Goal: Information Seeking & Learning: Learn about a topic

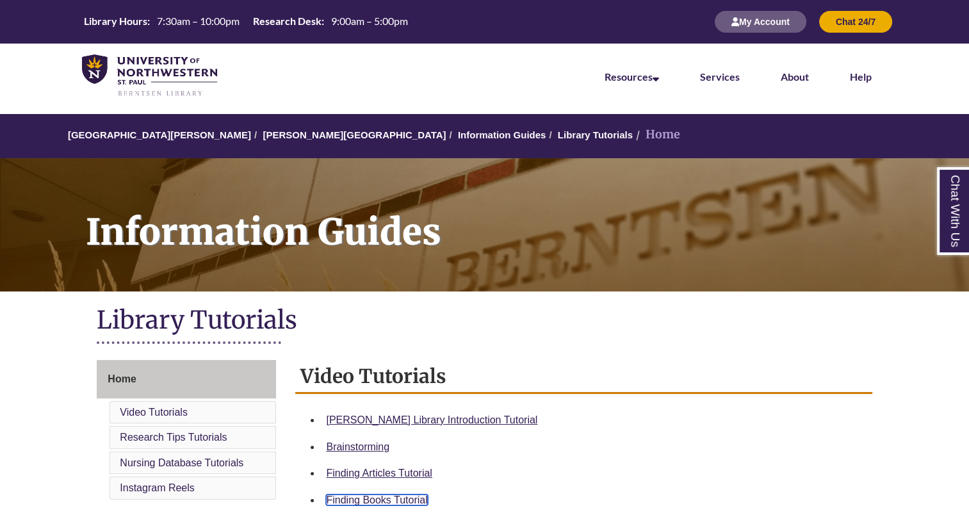
click at [381, 500] on link "Finding Books Tutorial" at bounding box center [376, 500] width 101 height 11
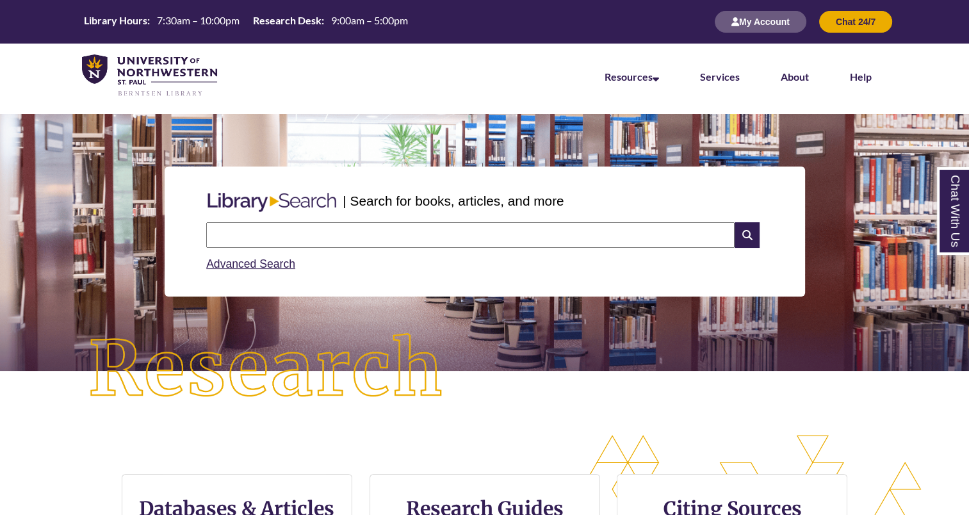
click at [379, 226] on input "text" at bounding box center [470, 235] width 529 height 26
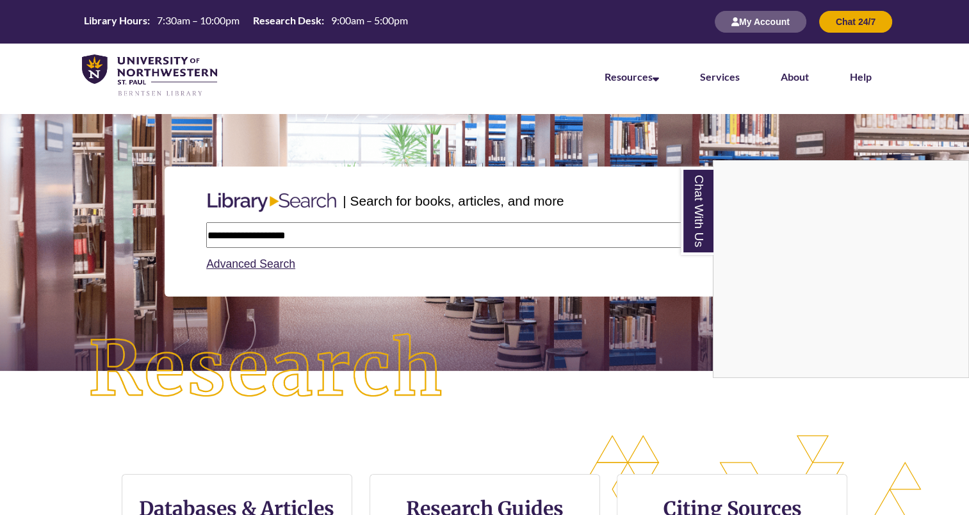
type input "**********"
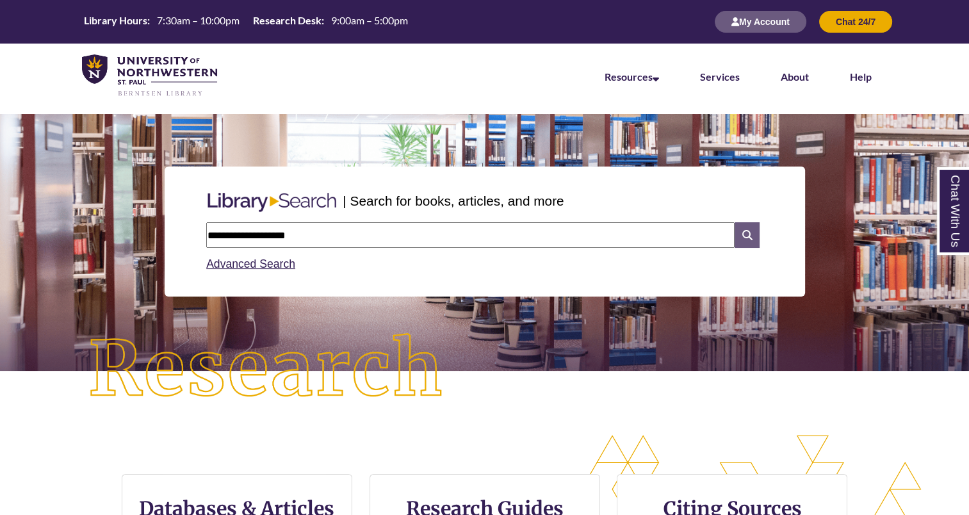
click at [747, 239] on icon at bounding box center [747, 235] width 24 height 26
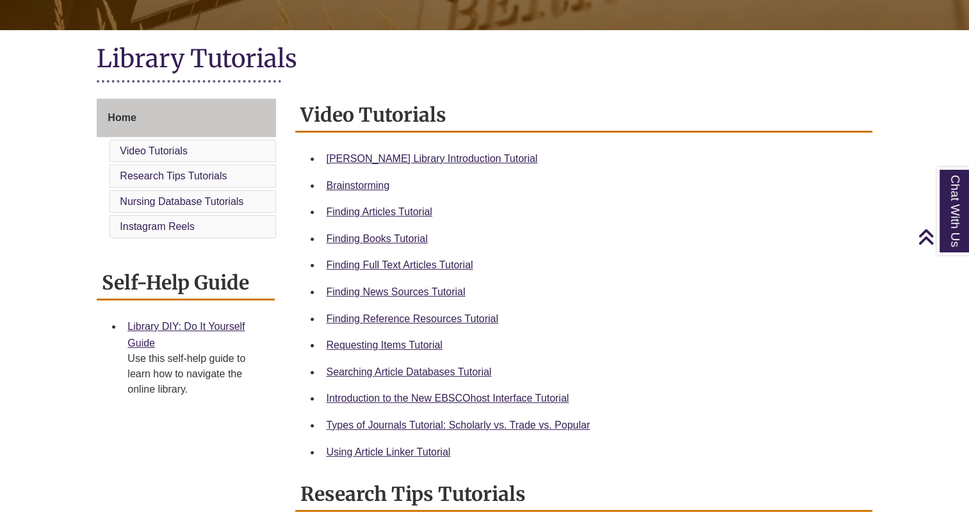
scroll to position [268, 0]
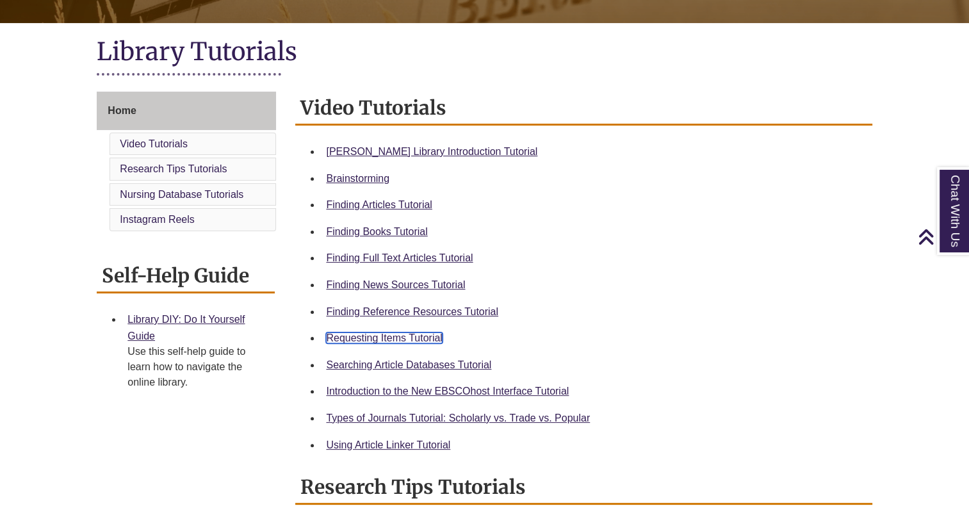
click at [400, 334] on link "Requesting Items Tutorial" at bounding box center [384, 338] width 116 height 11
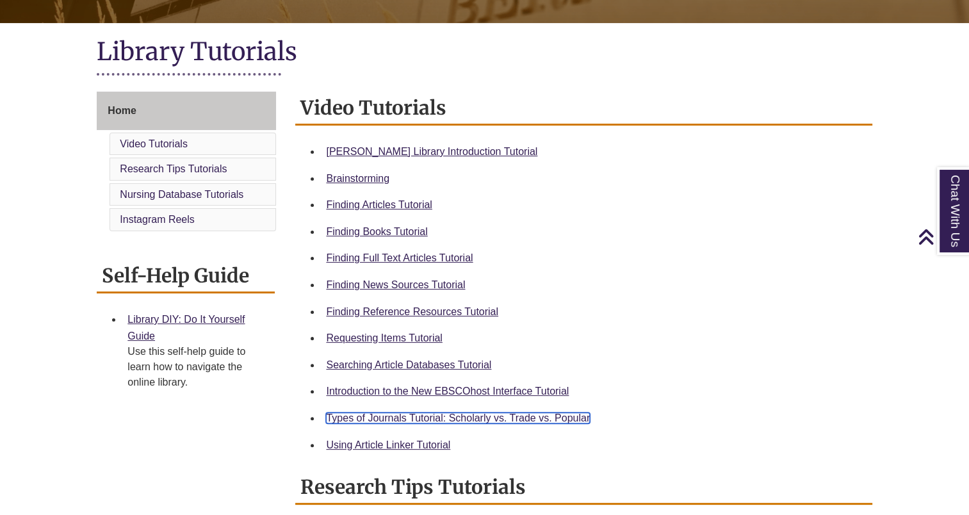
click at [402, 418] on link "Types of Journals Tutorial: Scholarly vs. Trade vs. Popular" at bounding box center [458, 418] width 264 height 11
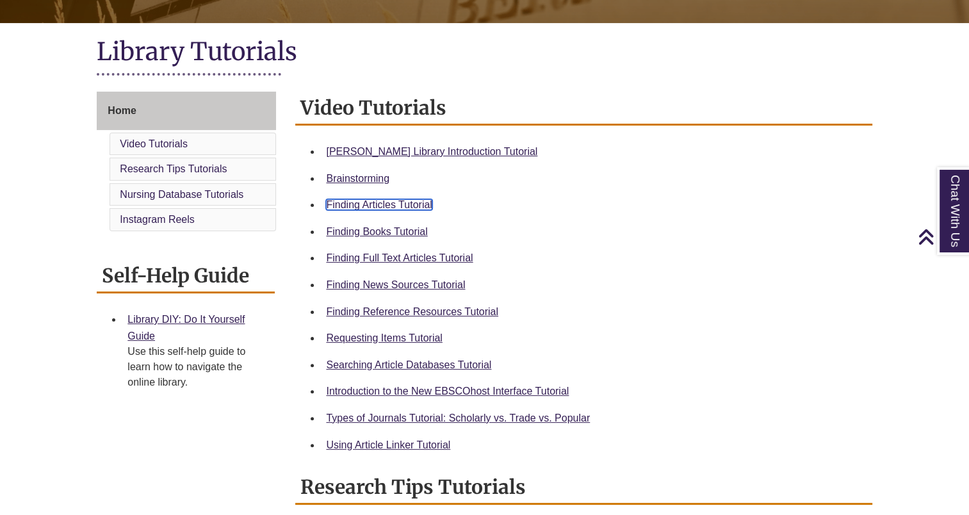
click at [391, 204] on link "Finding Articles Tutorial" at bounding box center [379, 204] width 106 height 11
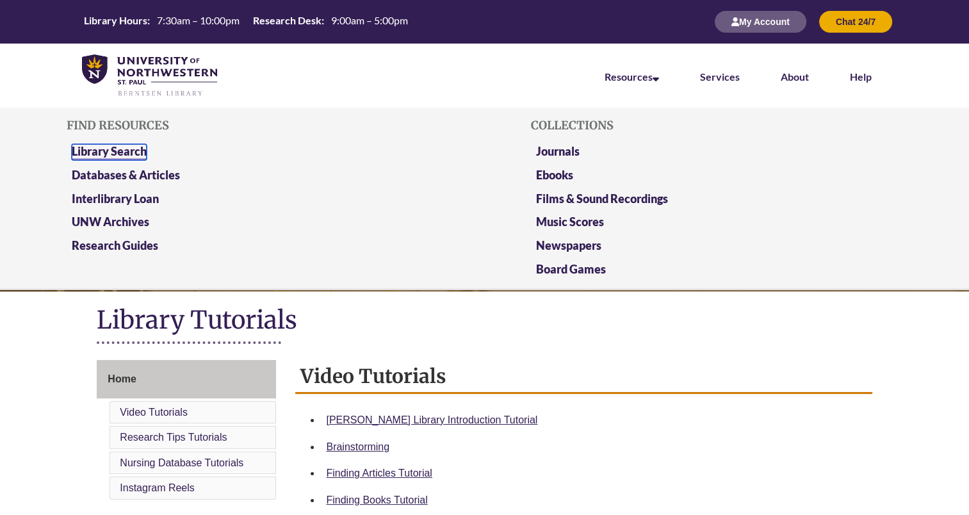
click at [117, 151] on link "Library Search" at bounding box center [109, 152] width 75 height 16
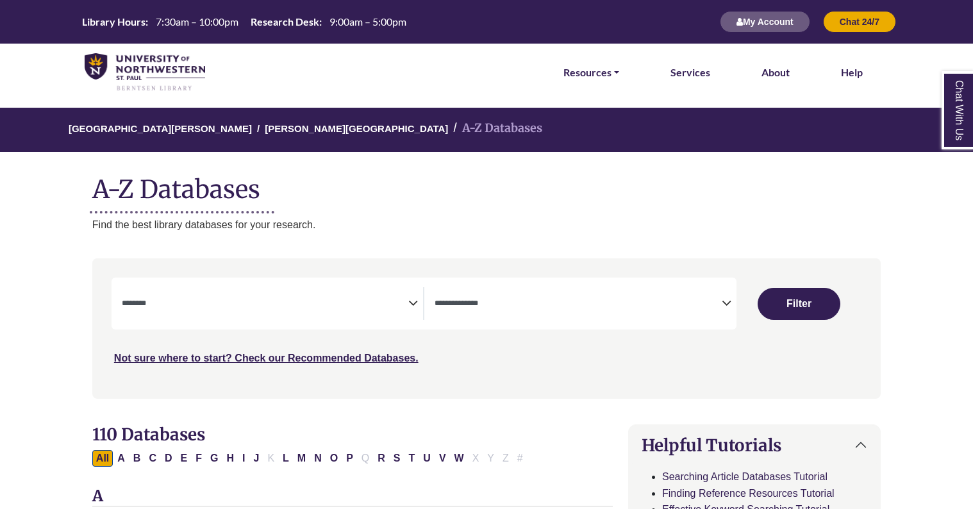
select select "Database Subject Filter"
select select "Database Types Filter"
click at [381, 292] on span "Search filters" at bounding box center [265, 303] width 287 height 33
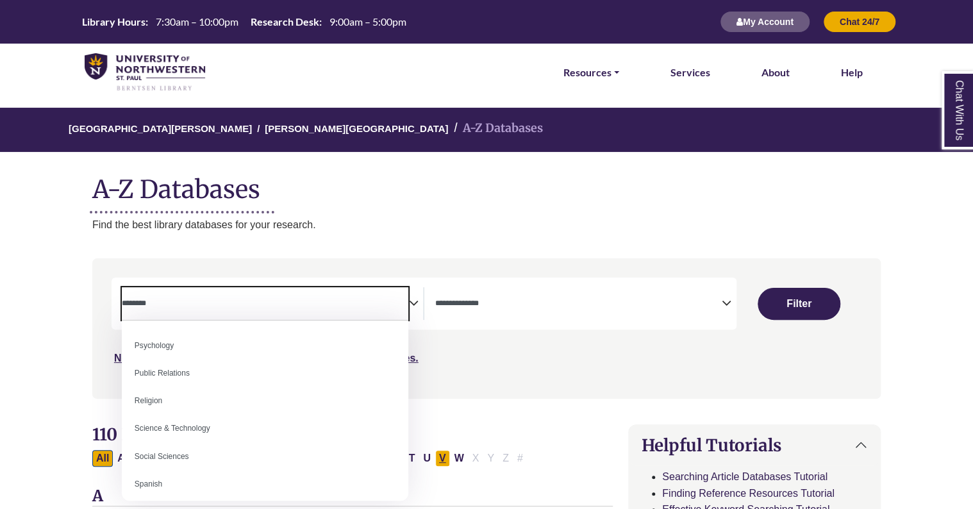
scroll to position [1003, 0]
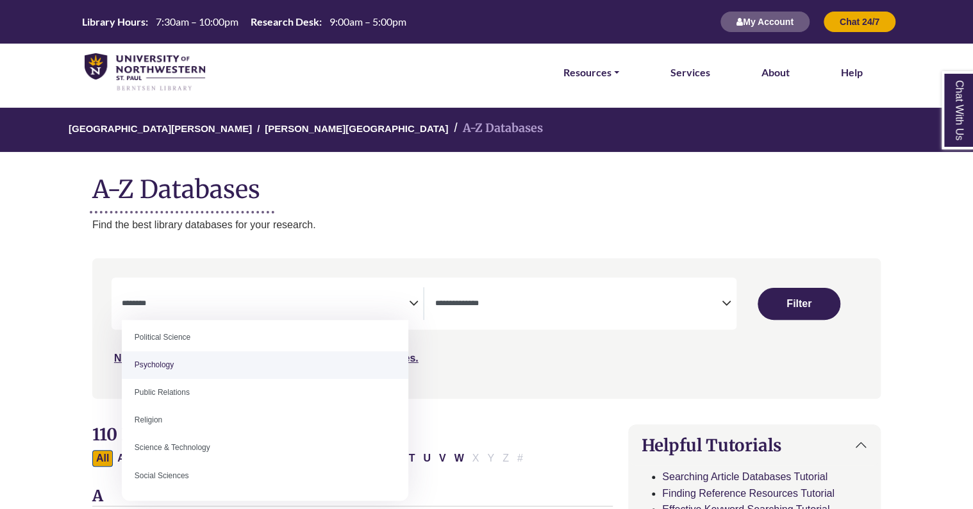
select select "*****"
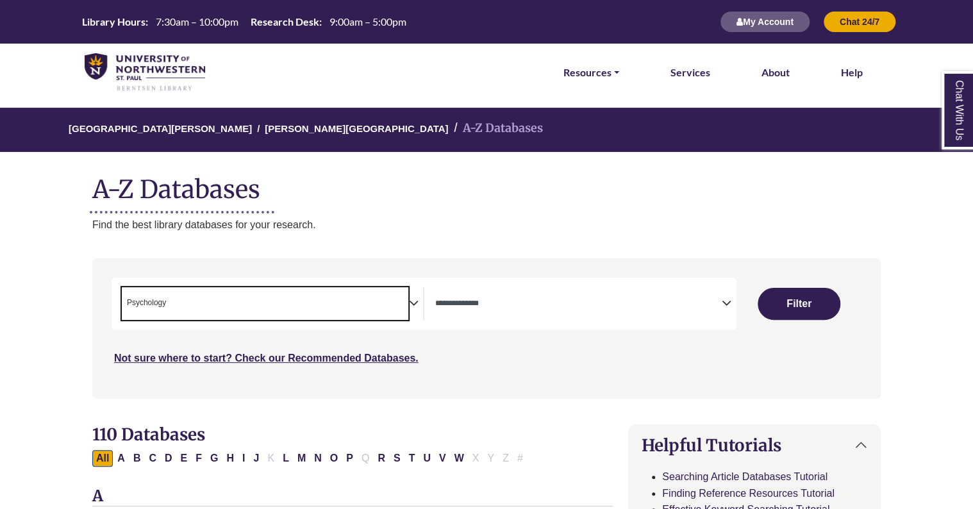
click at [653, 308] on textarea "Search" at bounding box center [577, 304] width 287 height 10
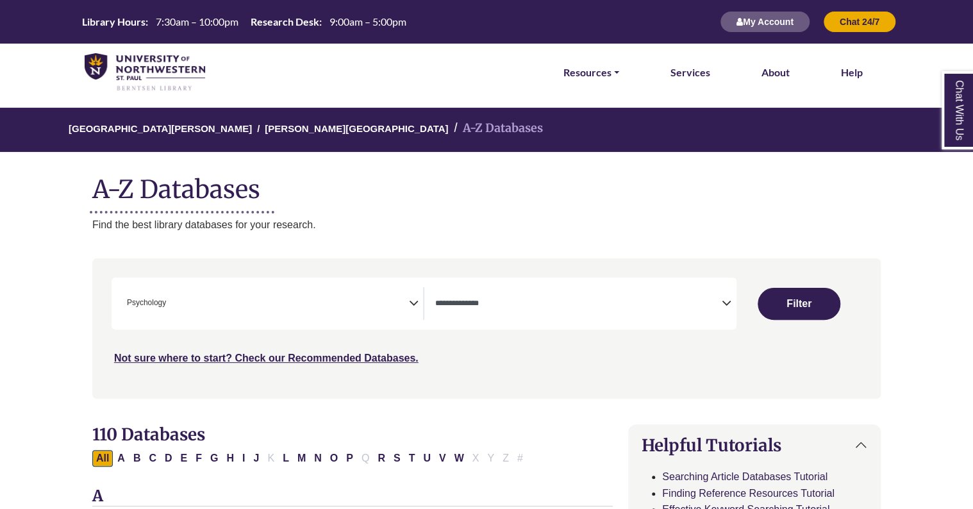
click at [841, 354] on div "***" at bounding box center [486, 321] width 750 height 88
click at [807, 302] on button "Filter" at bounding box center [798, 304] width 82 height 32
select select "Database Types Filter"
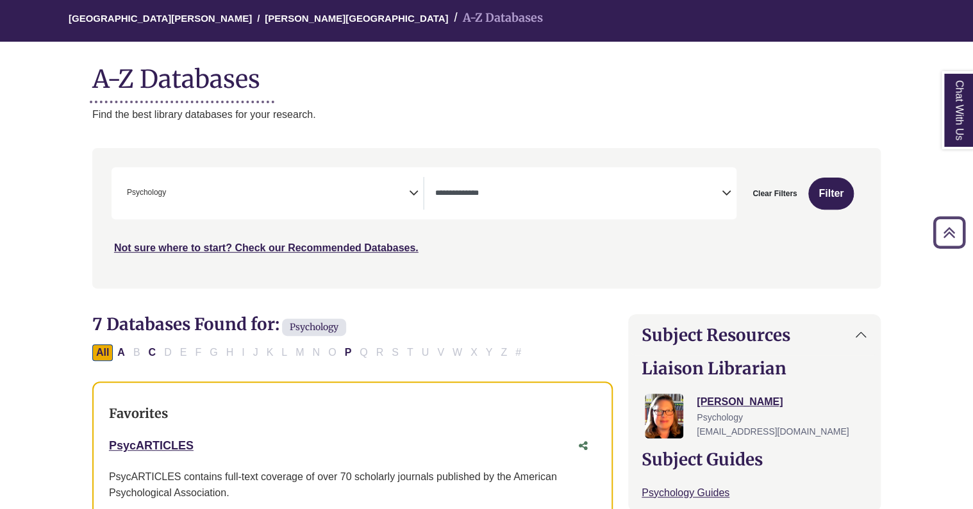
scroll to position [106, 0]
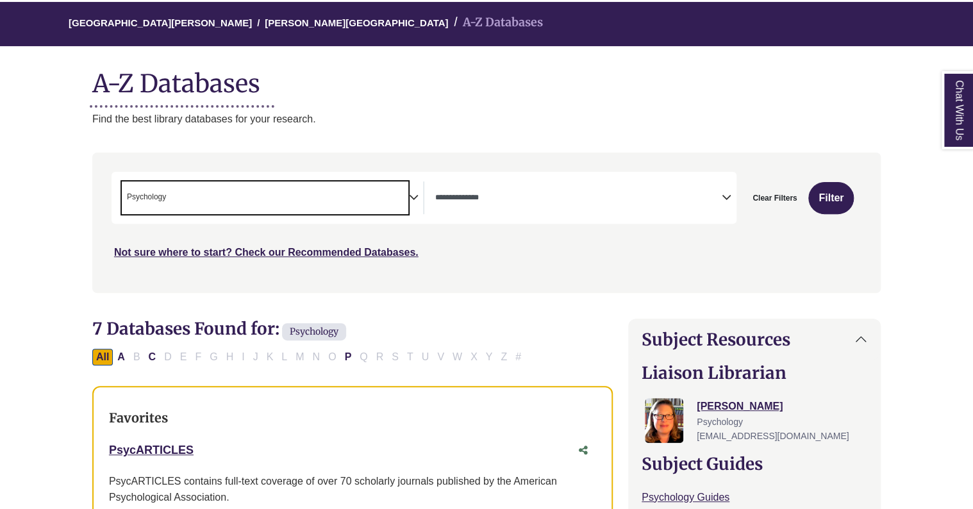
click at [392, 195] on span "× Psychology" at bounding box center [265, 197] width 287 height 33
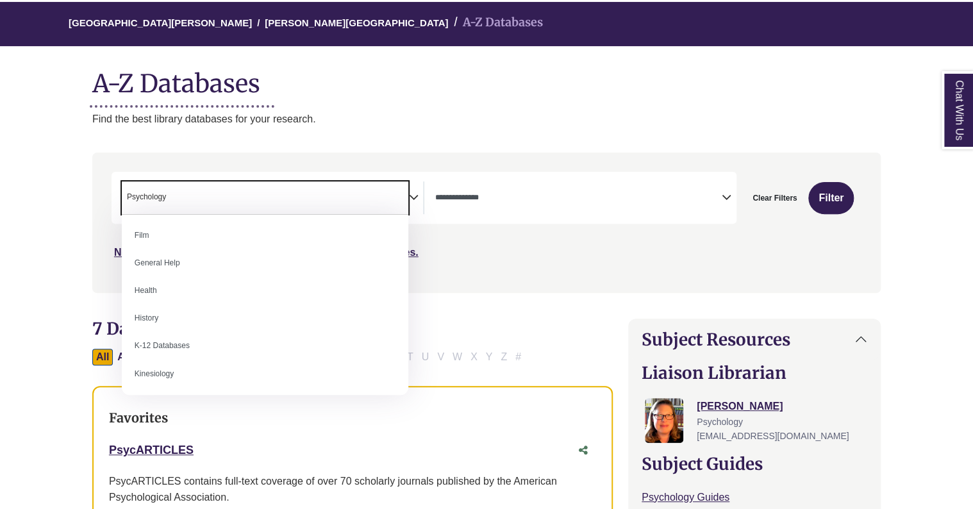
scroll to position [566, 0]
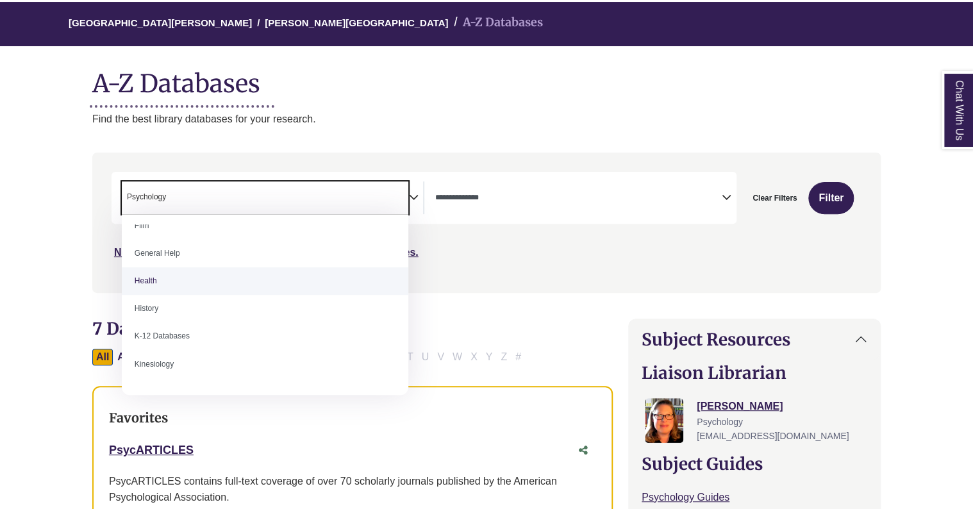
select select "*****"
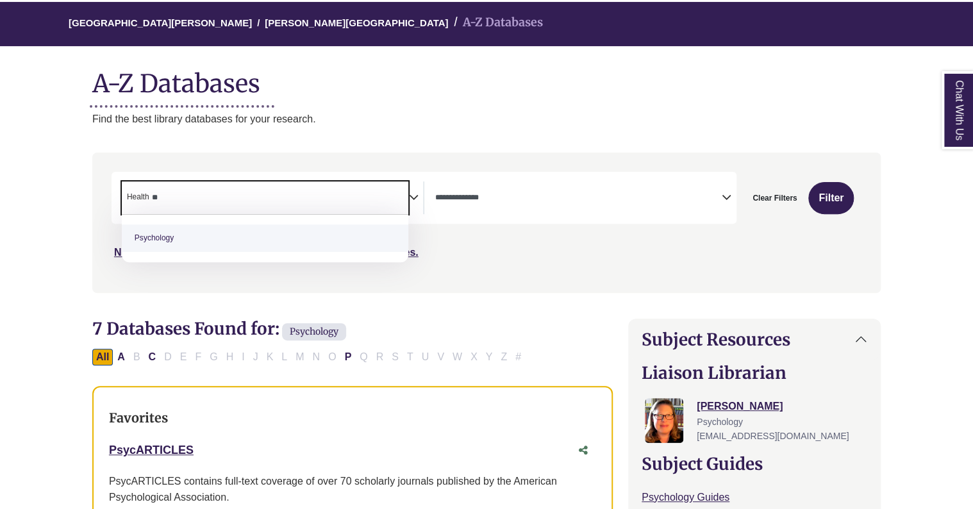
type textarea "*"
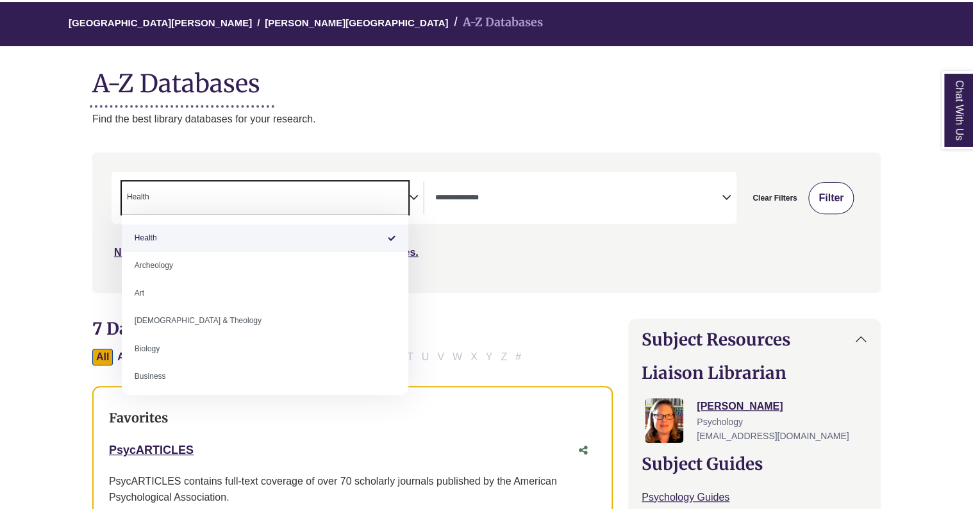
click at [833, 195] on button "Filter" at bounding box center [830, 198] width 45 height 32
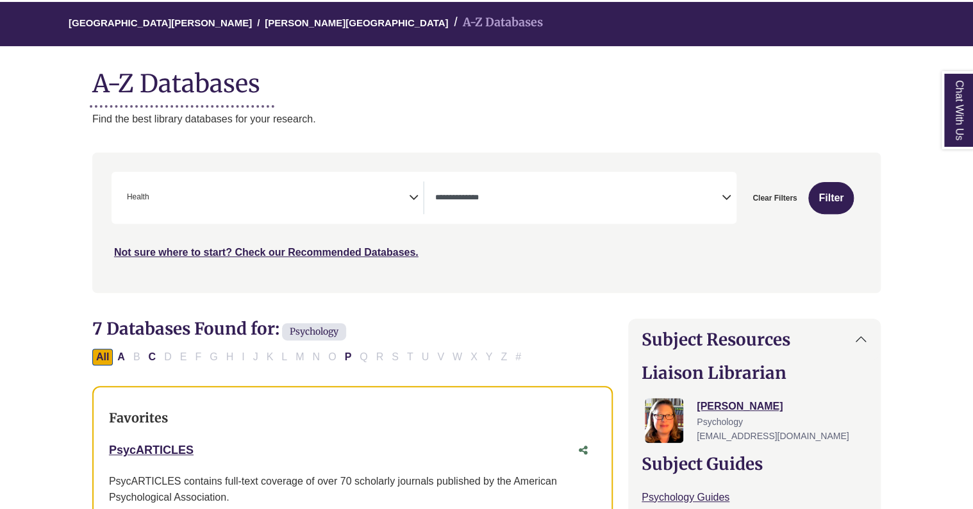
select select "Database Types Filter"
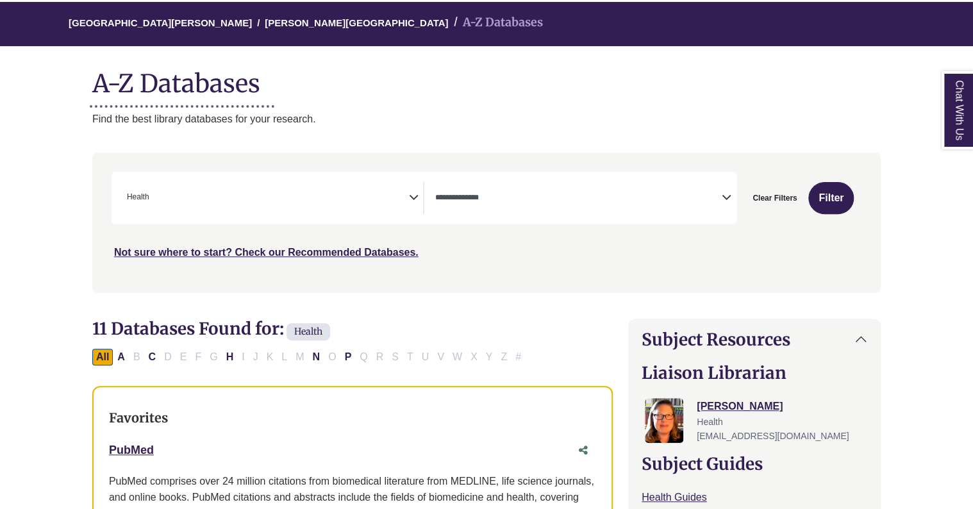
click at [971, 99] on link "Chat With Us" at bounding box center [957, 110] width 32 height 78
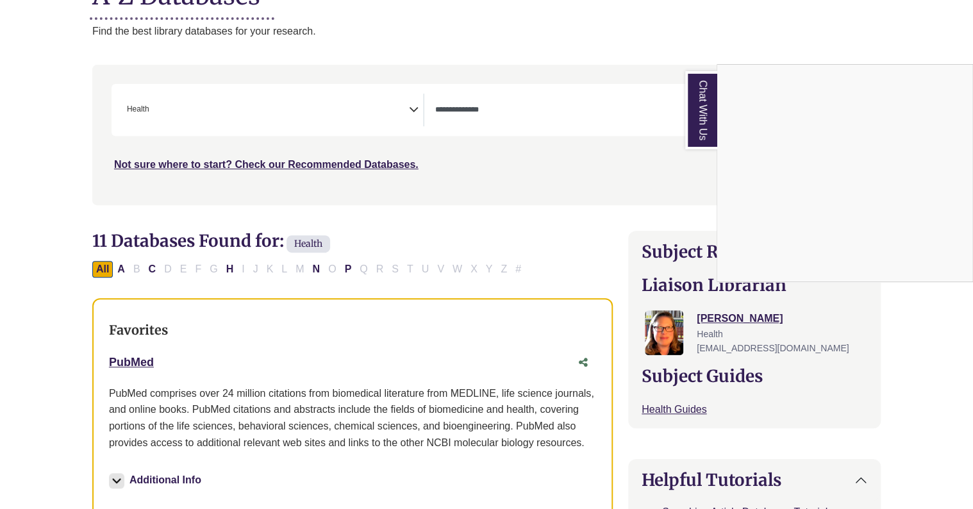
scroll to position [186, 0]
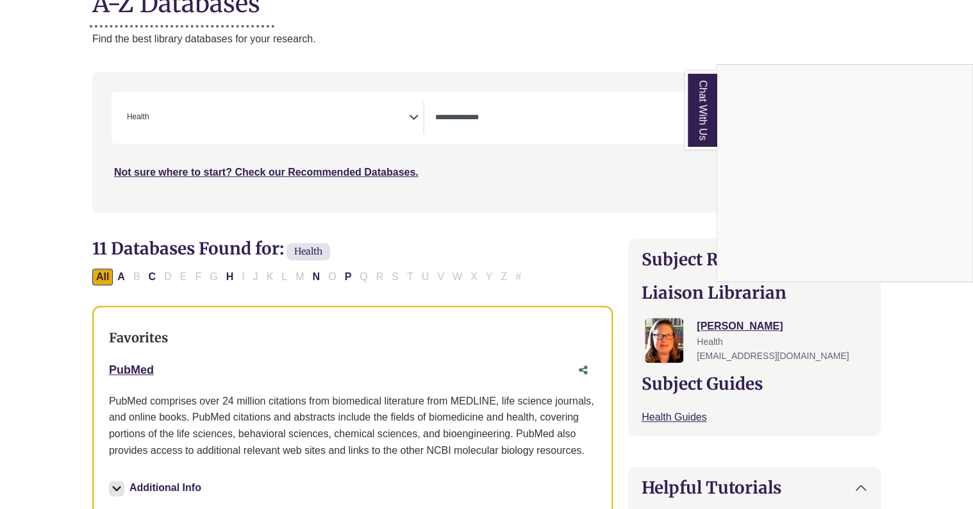
click at [409, 113] on icon "Search filters" at bounding box center [413, 115] width 10 height 19
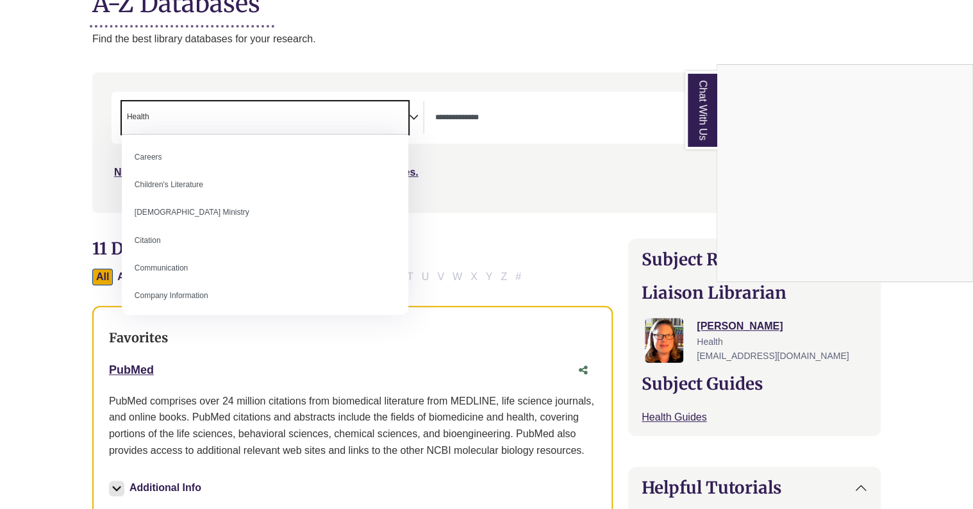
scroll to position [100, 0]
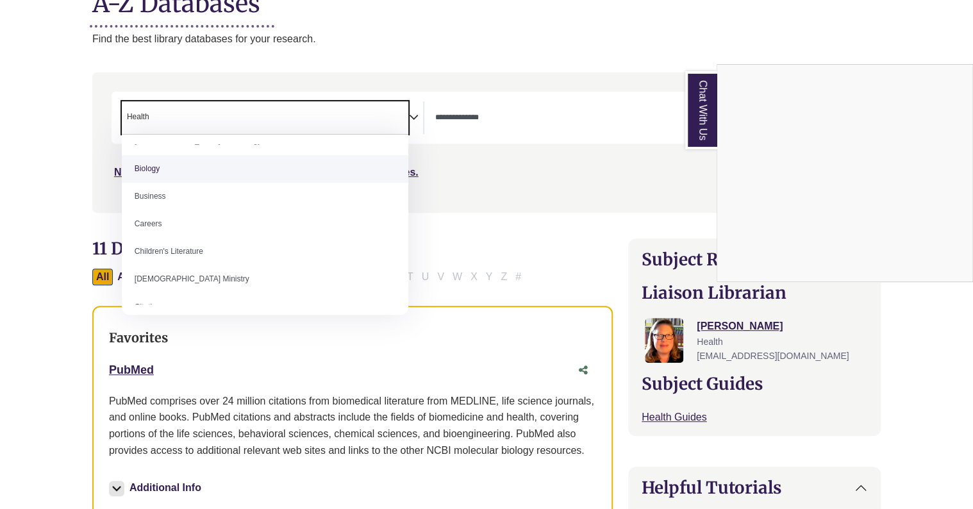
select select "*****"
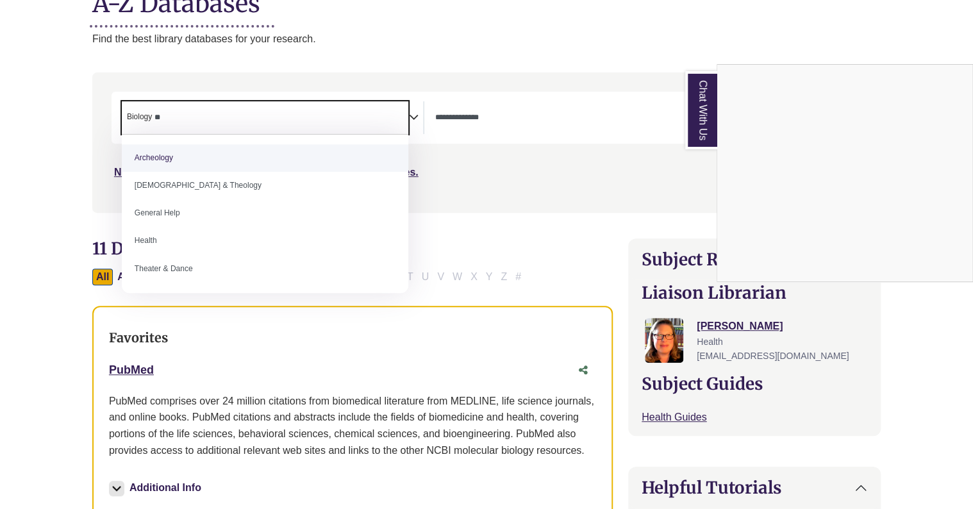
type textarea "*"
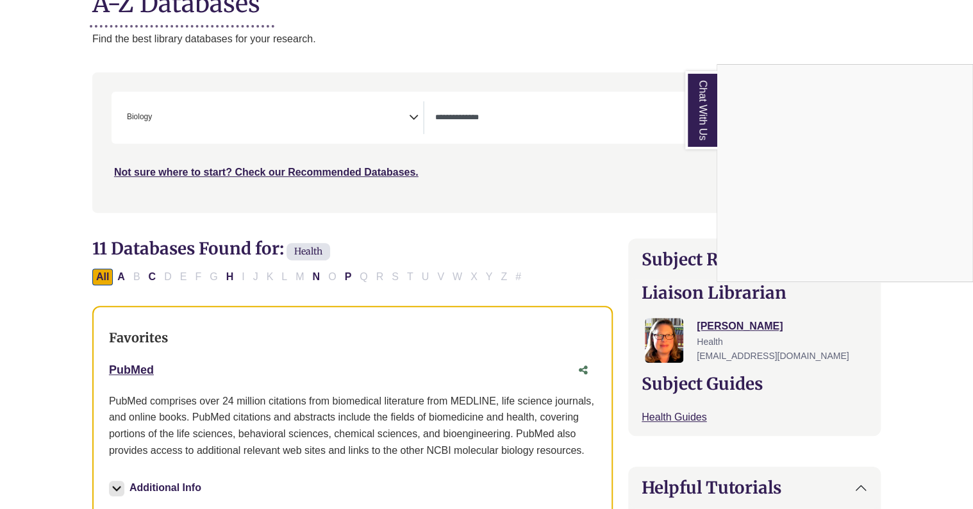
click at [698, 119] on link "Chat With Us" at bounding box center [701, 110] width 32 height 78
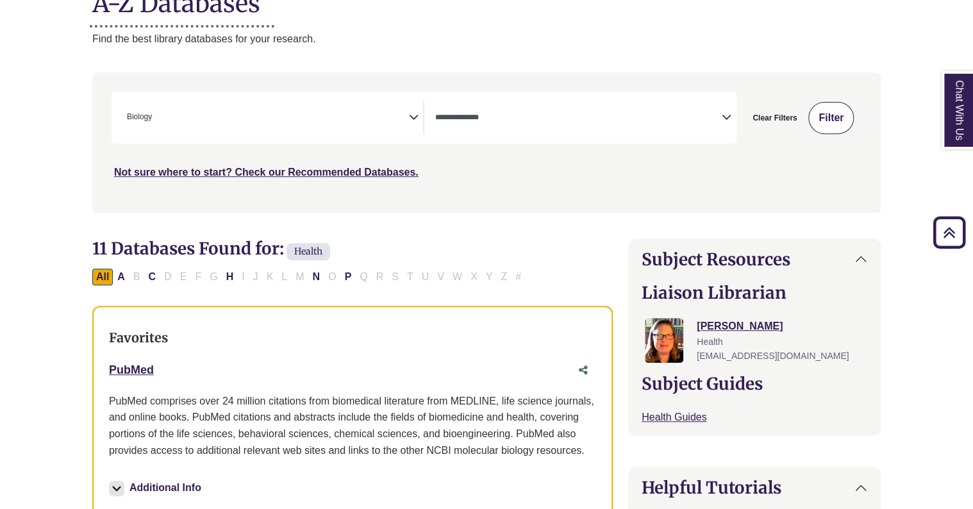
click at [822, 105] on button "Filter" at bounding box center [830, 118] width 45 height 32
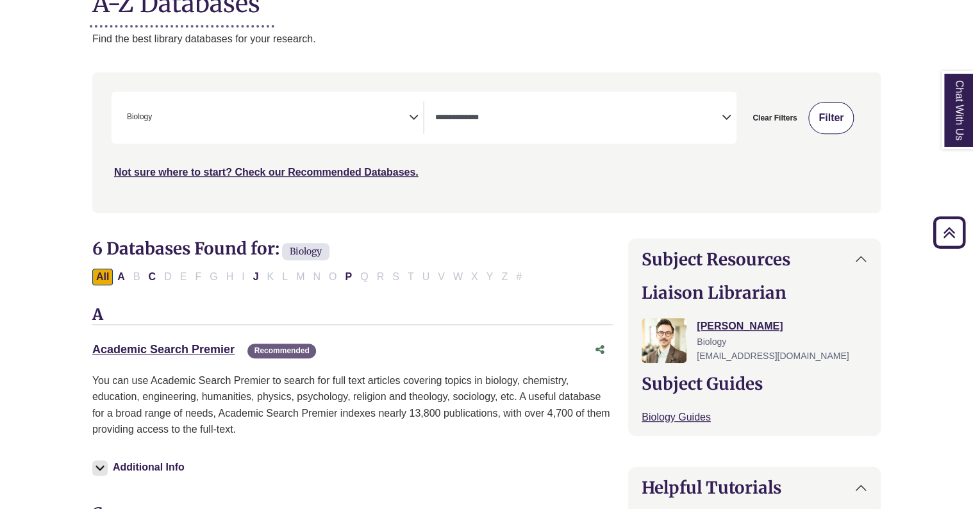
click at [837, 119] on button "Filter" at bounding box center [830, 118] width 45 height 32
select select "Database Types Filter"
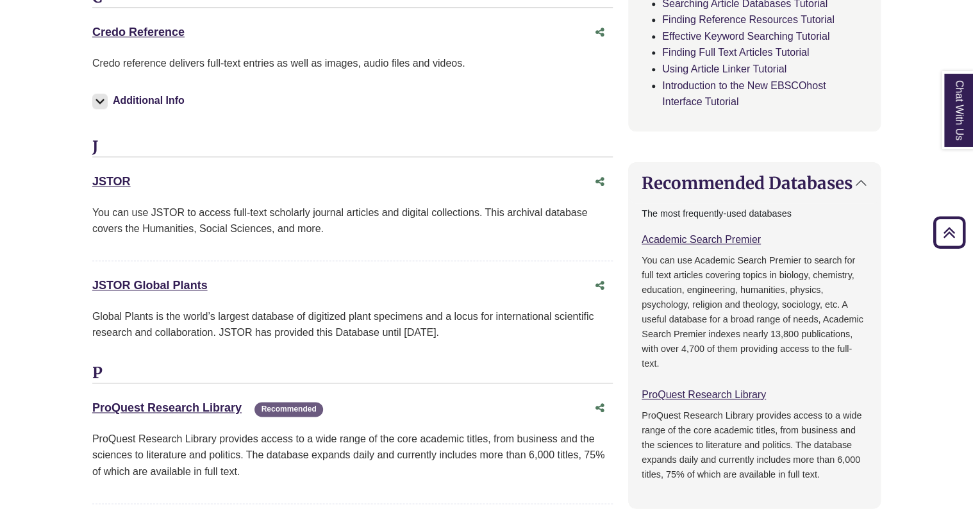
scroll to position [687, 0]
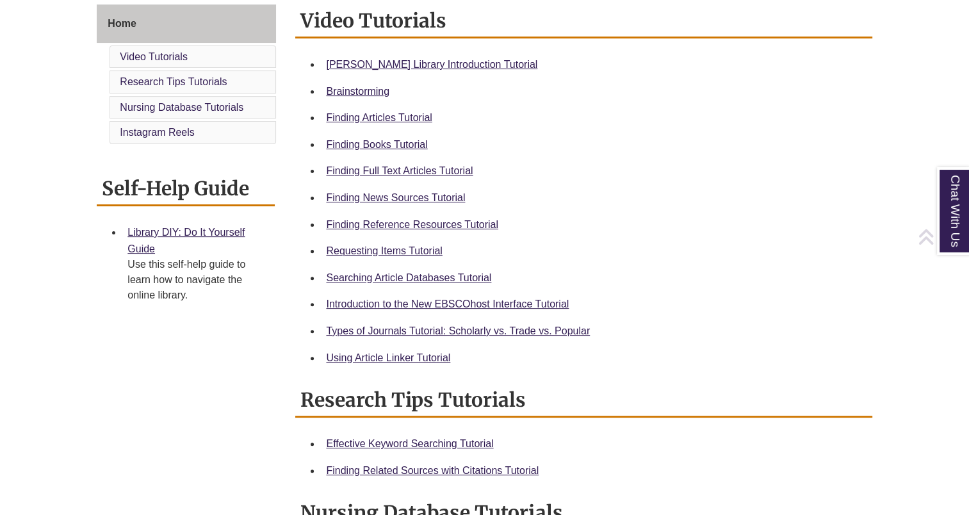
scroll to position [365, 0]
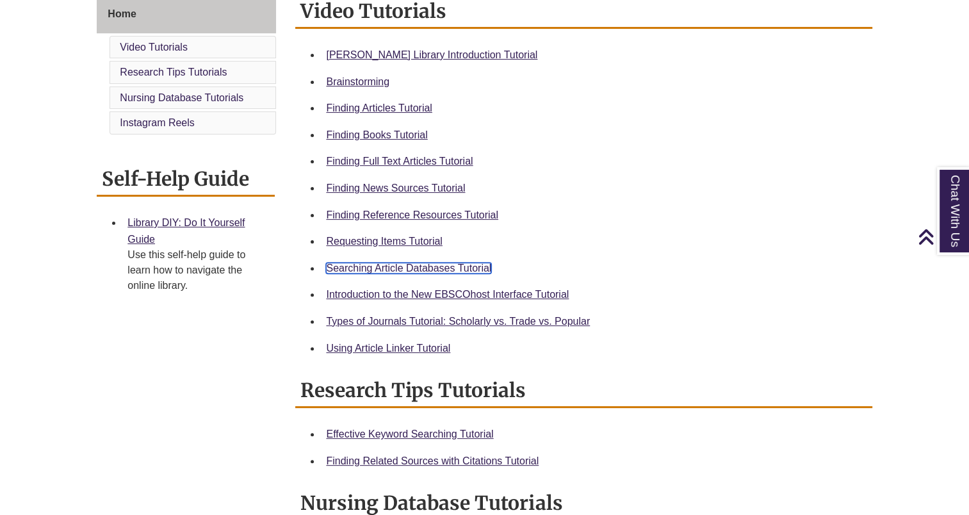
click at [454, 263] on link "Searching Article Databases Tutorial" at bounding box center [408, 268] width 165 height 11
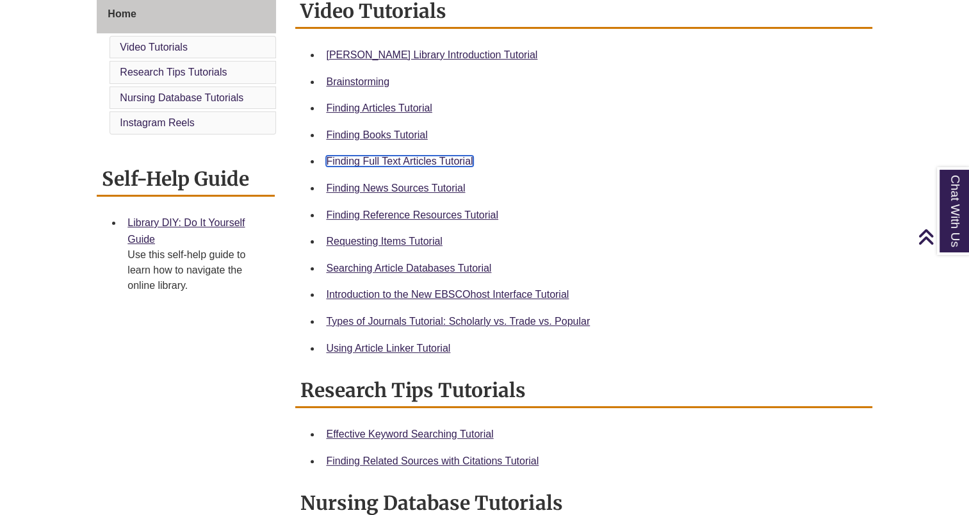
click at [385, 164] on link "Finding Full Text Articles Tutorial" at bounding box center [399, 161] width 147 height 11
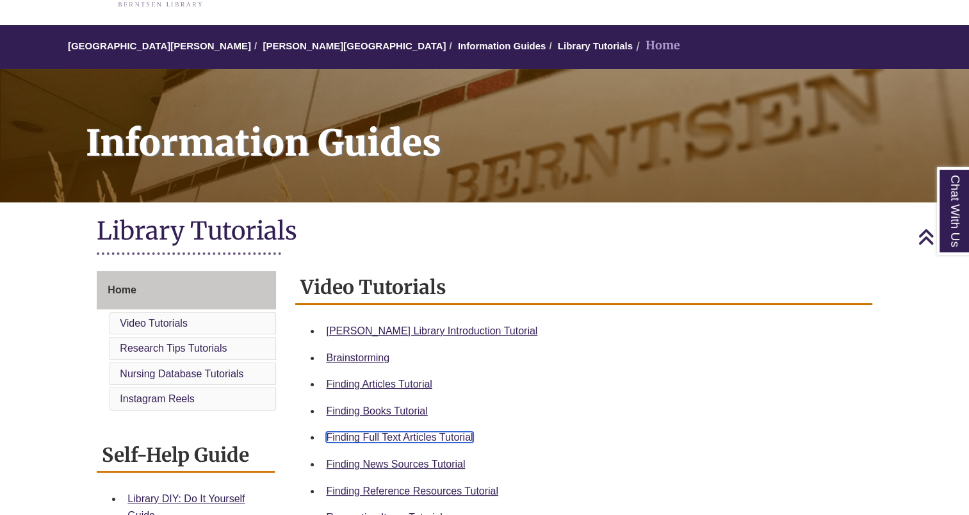
scroll to position [0, 0]
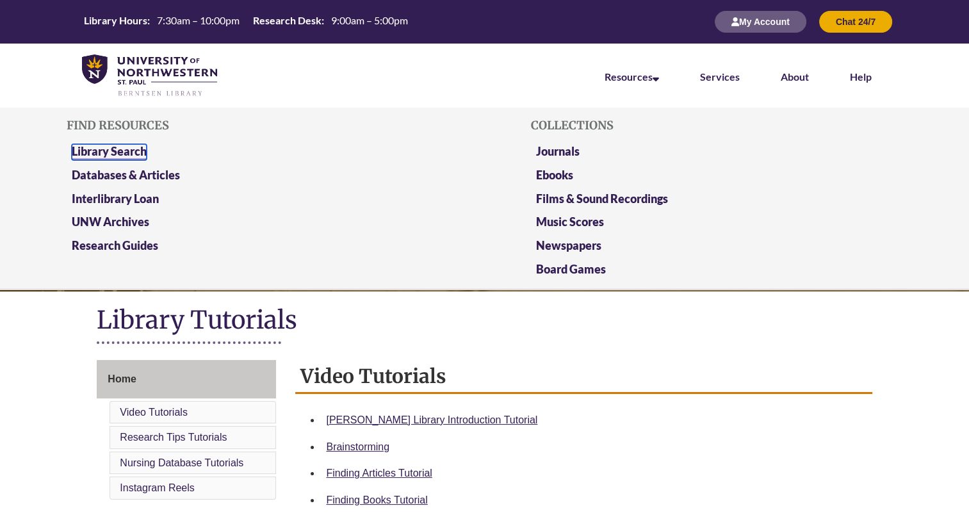
click at [120, 149] on link "Library Search" at bounding box center [109, 152] width 75 height 16
click at [153, 174] on link "Databases & Articles" at bounding box center [126, 176] width 108 height 16
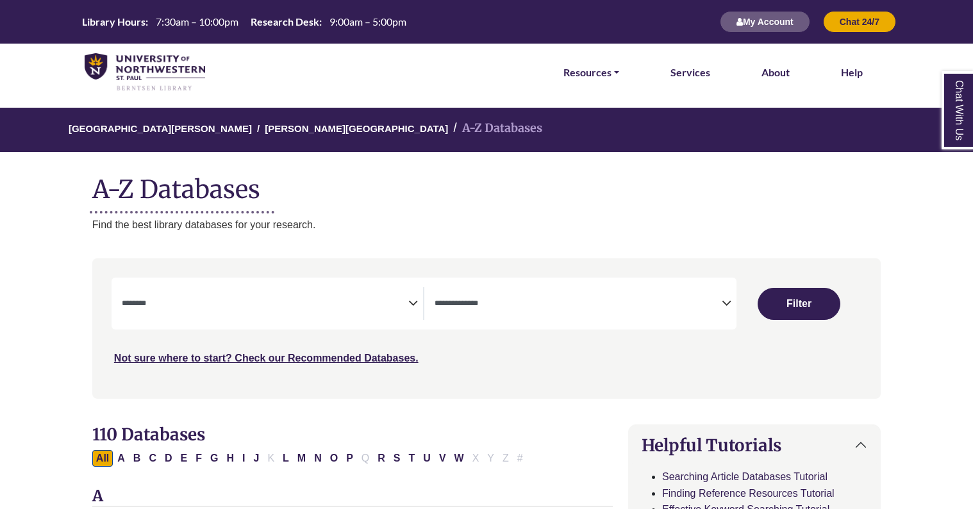
select select "Database Subject Filter"
select select "Database Types Filter"
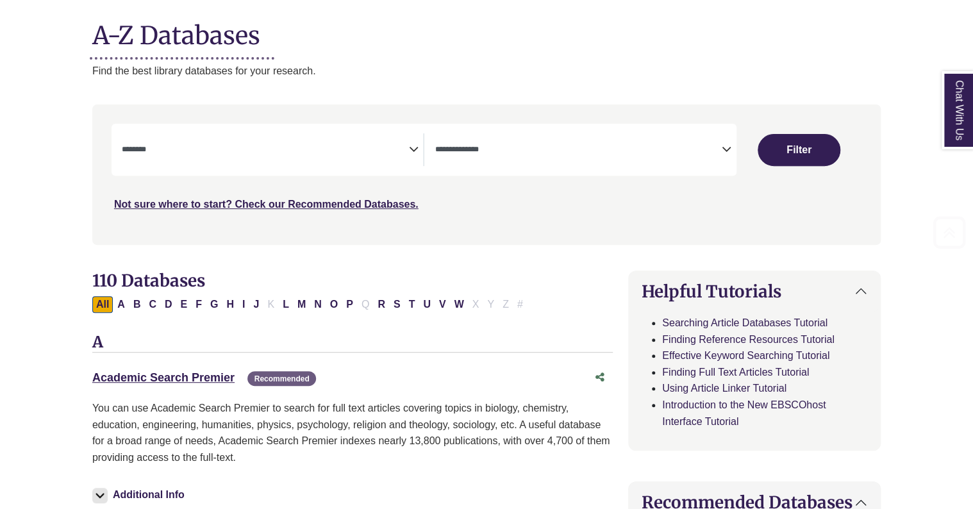
scroll to position [154, 0]
click at [172, 379] on link "Academic Search Premier This link opens in a new window" at bounding box center [163, 376] width 142 height 13
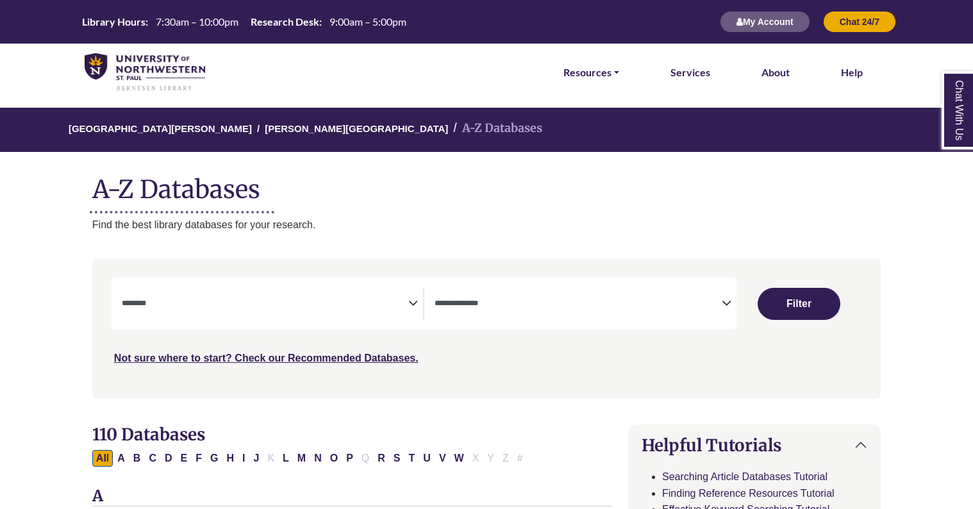
select select "Database Subject Filter"
select select "Database Types Filter"
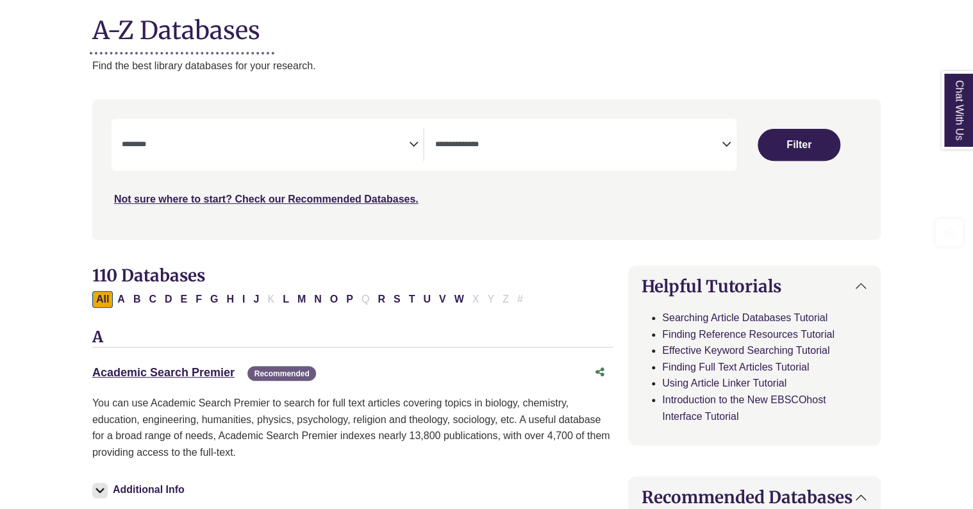
scroll to position [239, 0]
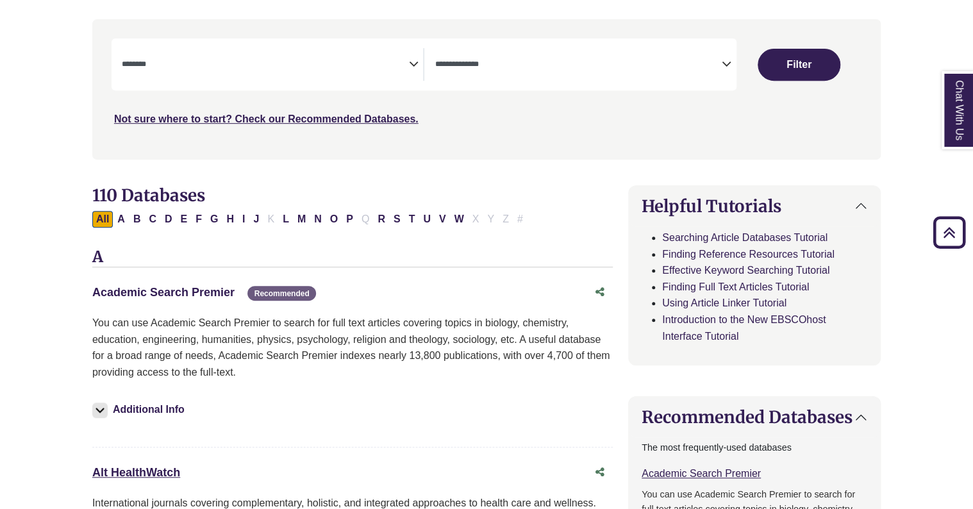
click at [202, 289] on link "Academic Search Premier This link opens in a new window" at bounding box center [163, 292] width 142 height 13
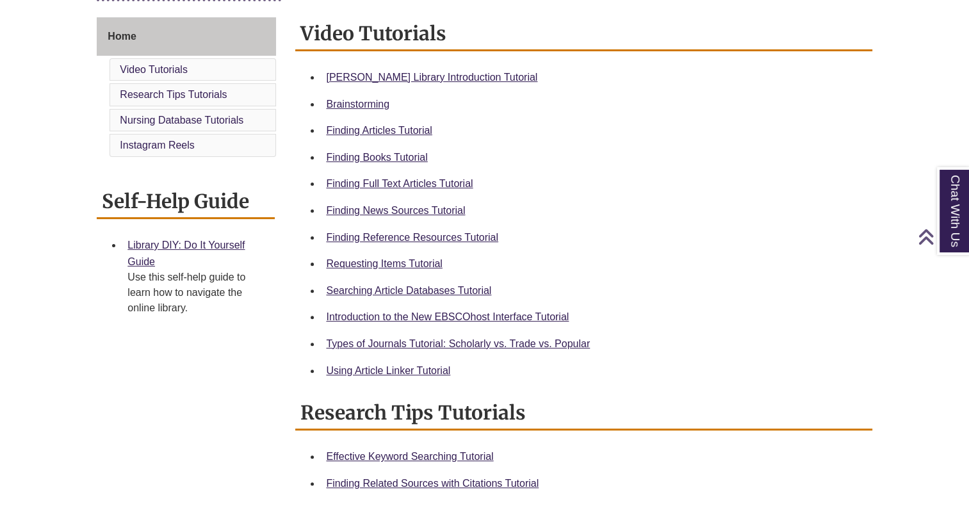
scroll to position [348, 0]
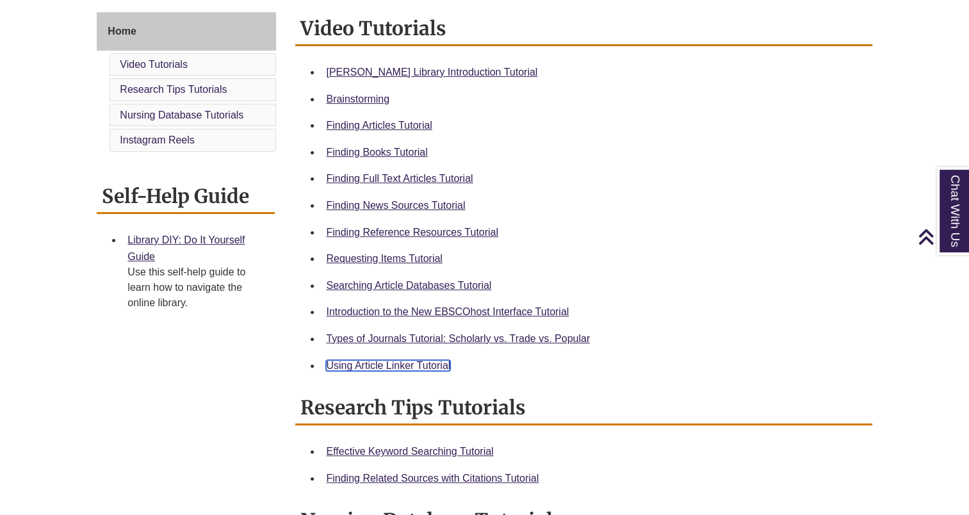
click at [379, 360] on link "Using Article Linker Tutorial" at bounding box center [388, 365] width 124 height 11
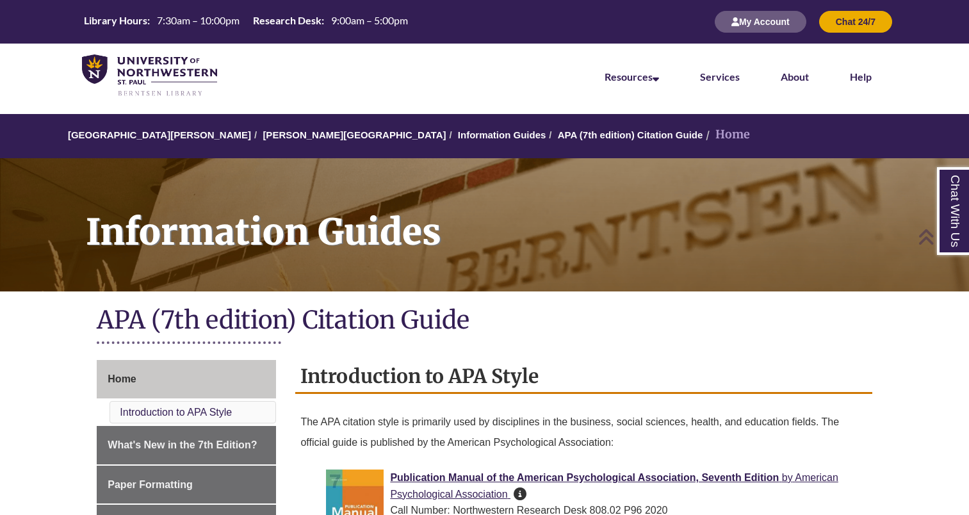
scroll to position [176, 0]
